Goal: Information Seeking & Learning: Learn about a topic

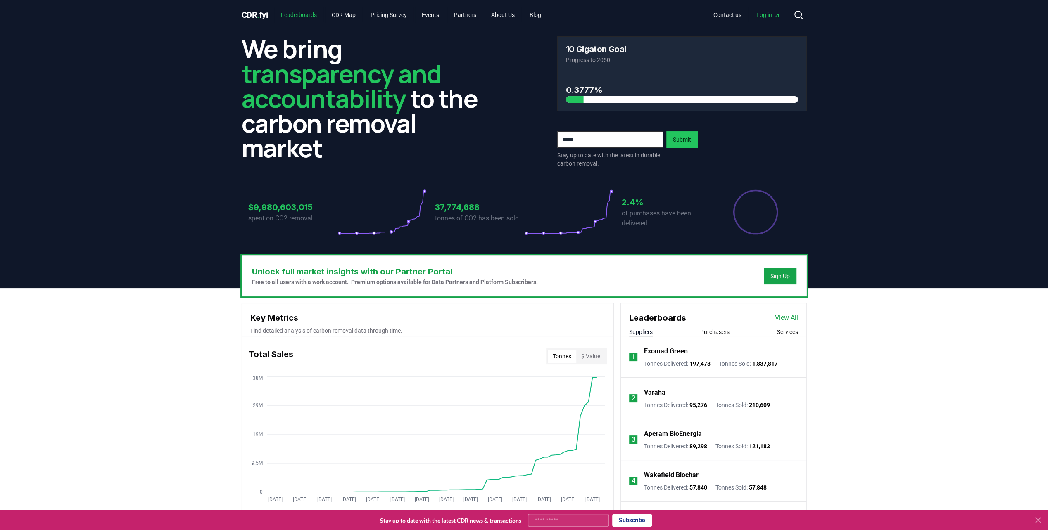
click at [301, 17] on link "Leaderboards" at bounding box center [298, 14] width 49 height 15
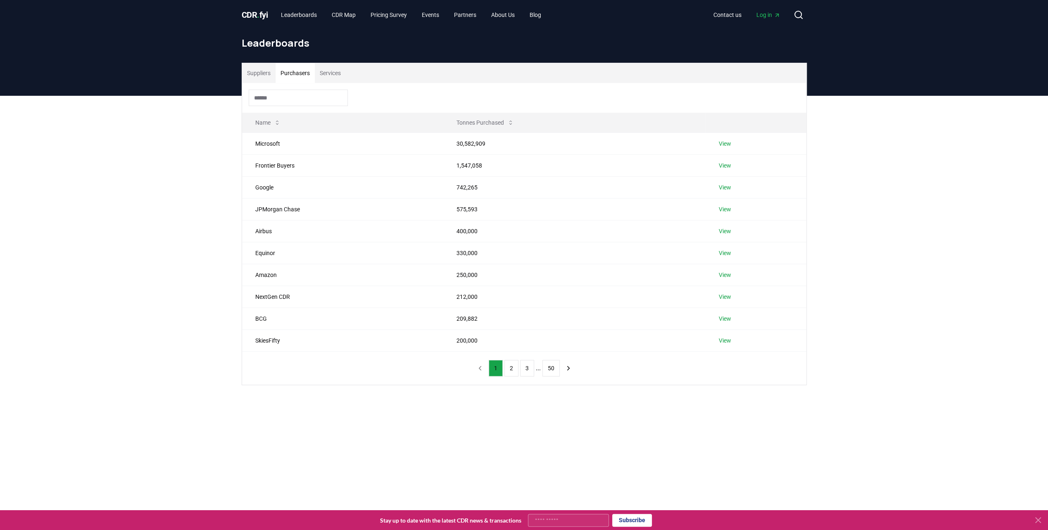
click at [299, 73] on button "Purchasers" at bounding box center [294, 73] width 39 height 20
click at [263, 231] on td "Airbus" at bounding box center [343, 231] width 202 height 22
